Goal: Task Accomplishment & Management: Manage account settings

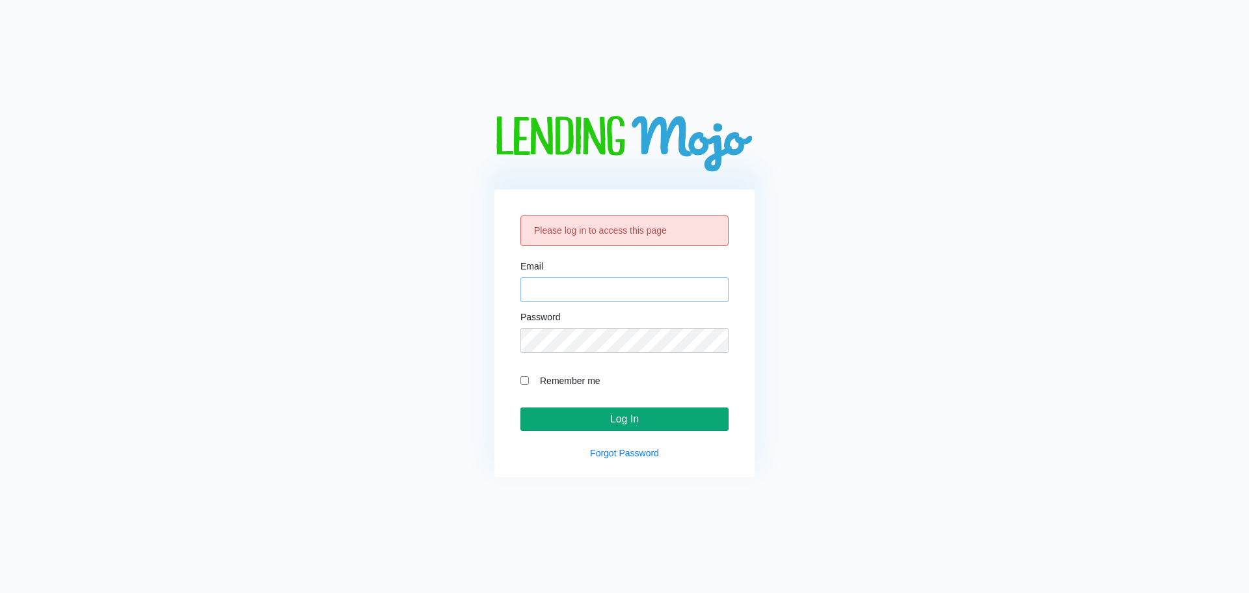
type input "[EMAIL_ADDRESS][DOMAIN_NAME]"
click at [661, 420] on input "Log In" at bounding box center [624, 418] width 208 height 23
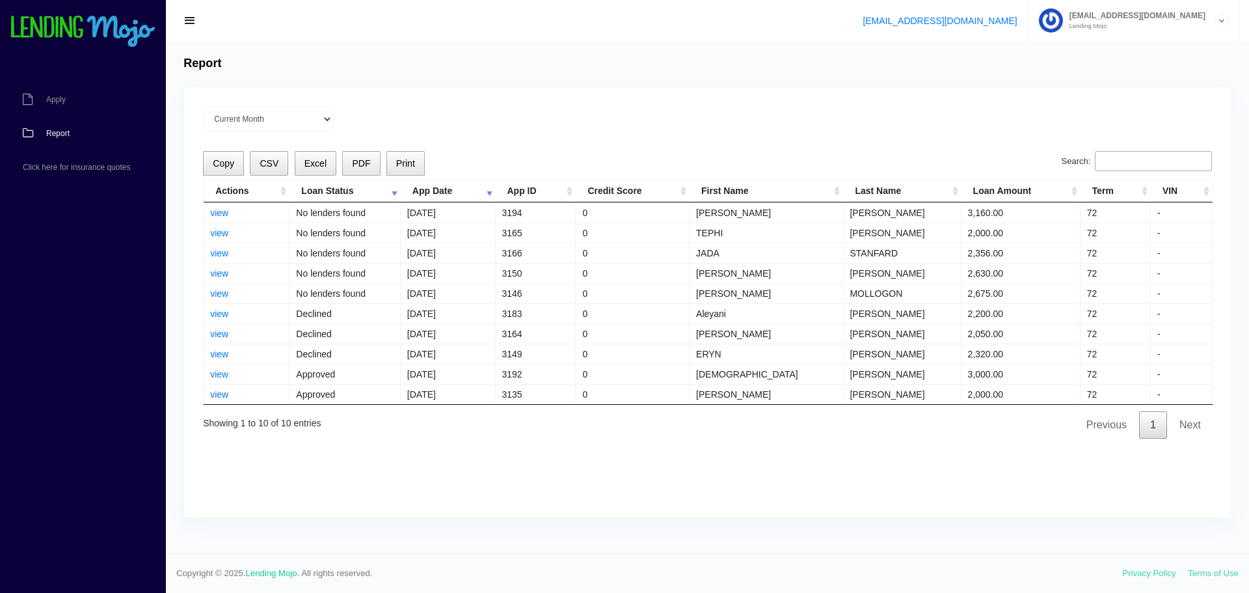
click at [734, 119] on div "Current Month [DATE] [DATE] [DATE] [DATE] [DATE] All time" at bounding box center [707, 119] width 1009 height 25
click at [355, 205] on td "No lenders found" at bounding box center [344, 212] width 111 height 20
